Goal: Task Accomplishment & Management: Manage account settings

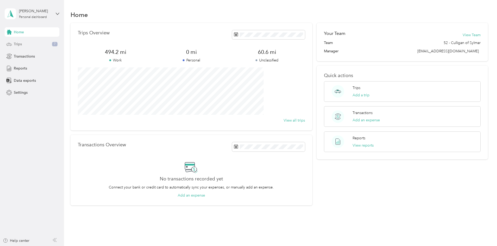
click at [23, 43] on div "Trips 7" at bounding box center [32, 44] width 55 height 9
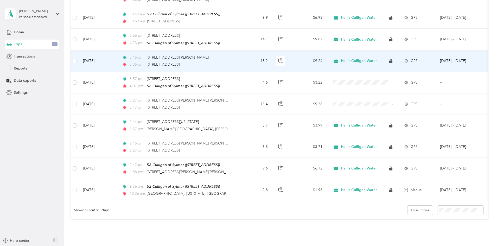
scroll to position [471, 0]
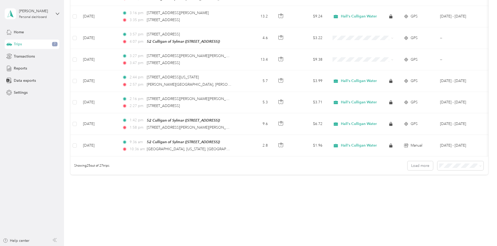
click at [54, 46] on span "7" at bounding box center [54, 44] width 5 height 5
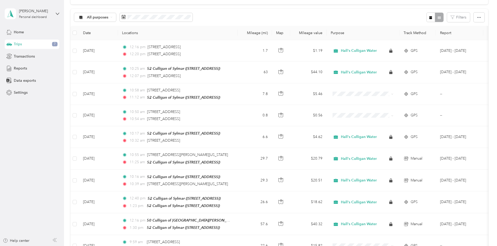
scroll to position [0, 0]
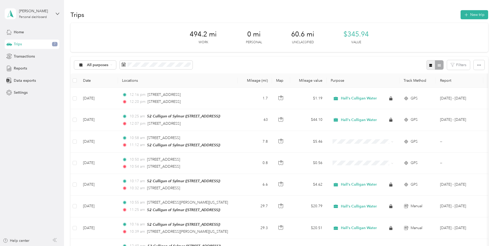
click at [426, 68] on button "button" at bounding box center [430, 65] width 9 height 10
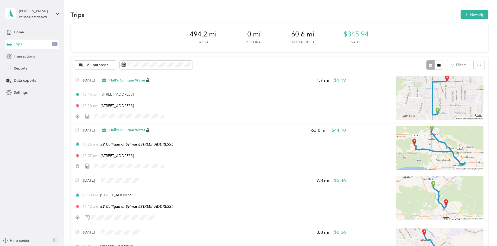
click at [56, 17] on div "[PERSON_NAME] Personal dashboard" at bounding box center [32, 14] width 55 height 18
click at [59, 14] on icon at bounding box center [58, 14] width 4 height 4
click at [21, 55] on span "Transactions" at bounding box center [24, 56] width 21 height 5
